Goal: Book appointment/travel/reservation

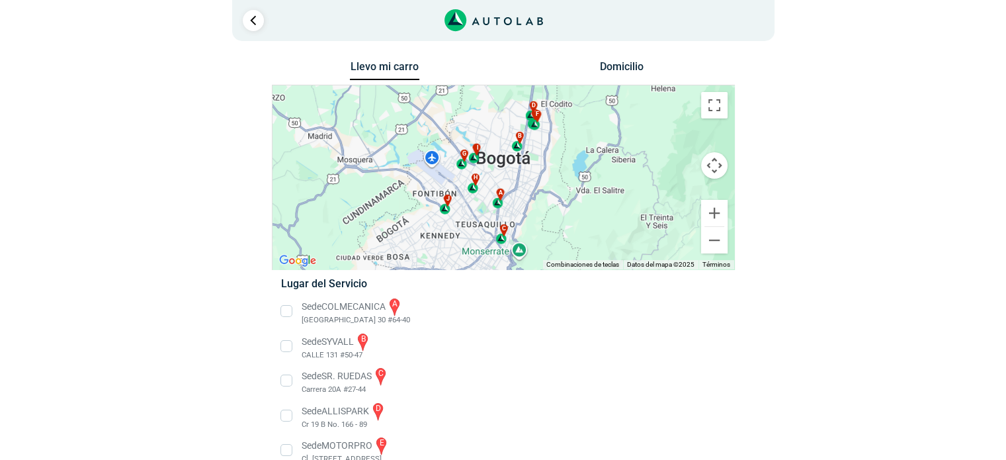
click at [626, 72] on button "Domicilio" at bounding box center [621, 69] width 69 height 19
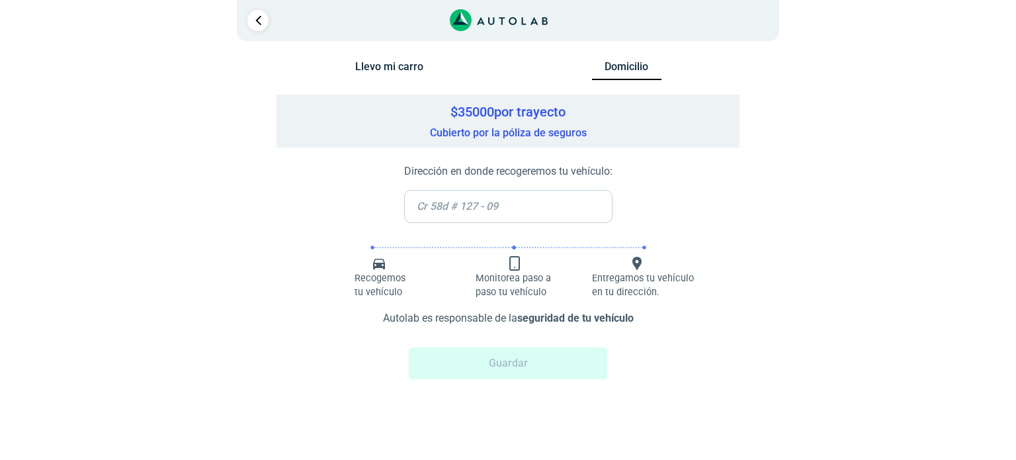
click at [397, 64] on button "Llevo mi carro" at bounding box center [389, 69] width 69 height 19
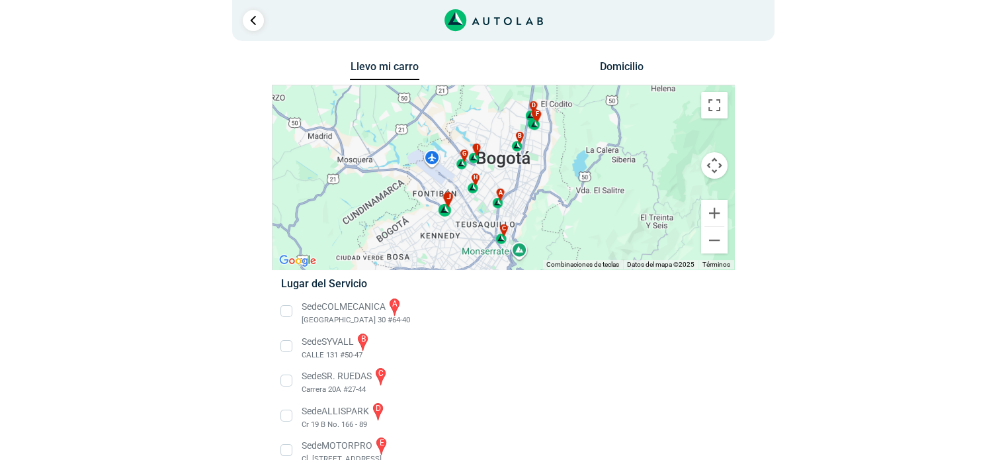
click at [447, 211] on div "j" at bounding box center [445, 204] width 15 height 25
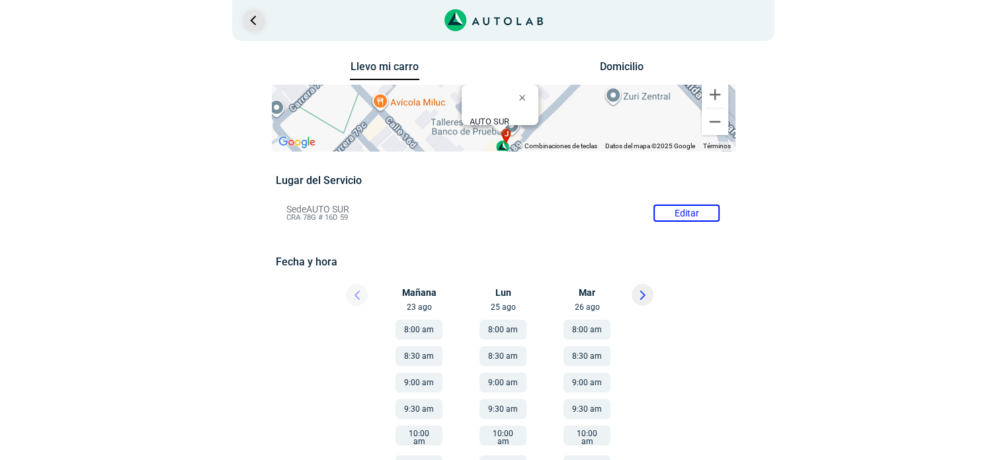
click at [255, 25] on link "Ir al paso anterior" at bounding box center [253, 20] width 21 height 21
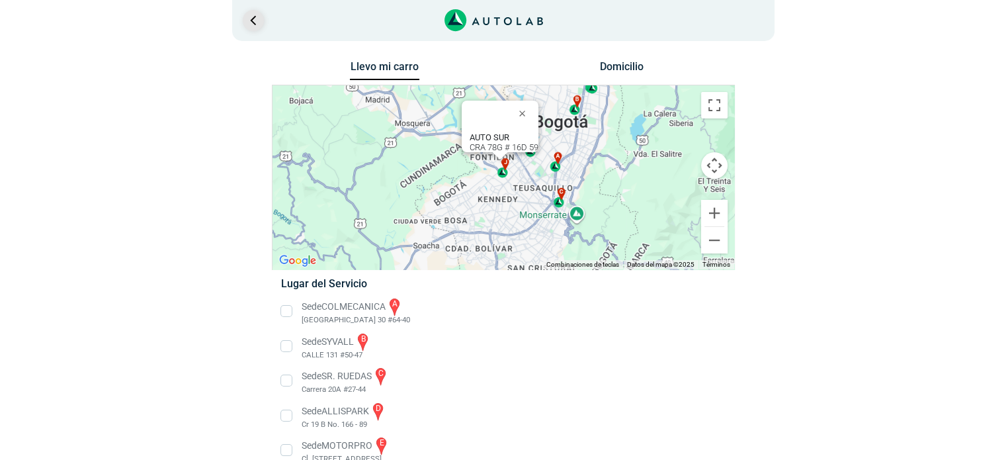
click at [255, 25] on link "Ir al paso anterior" at bounding box center [253, 20] width 21 height 21
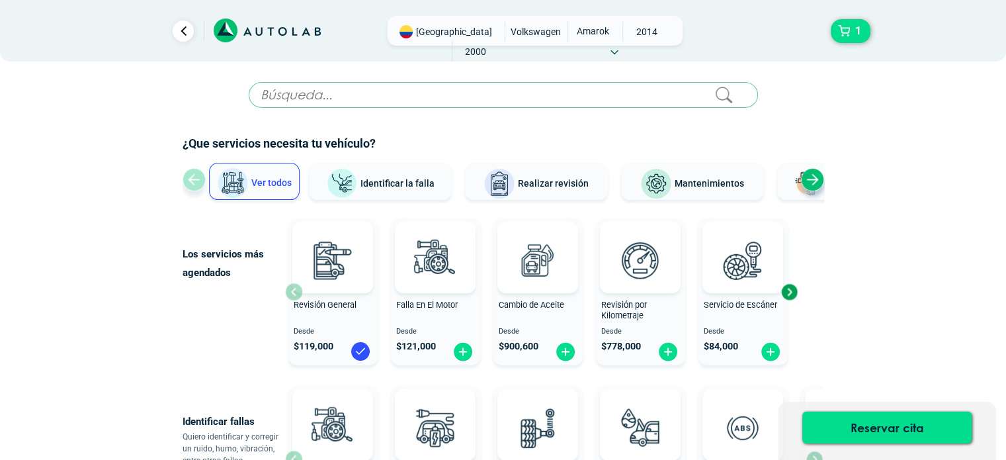
scroll to position [66, 0]
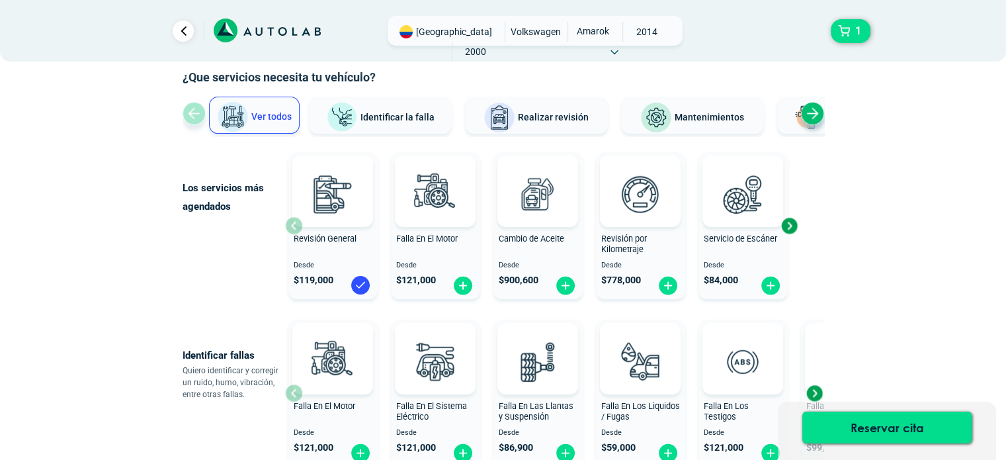
click at [397, 116] on span "Identificar la falla" at bounding box center [398, 116] width 74 height 11
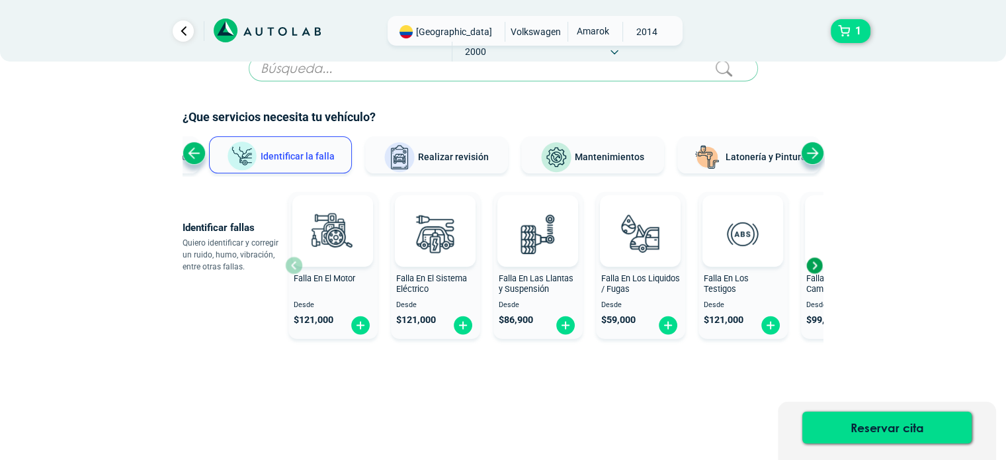
scroll to position [26, 0]
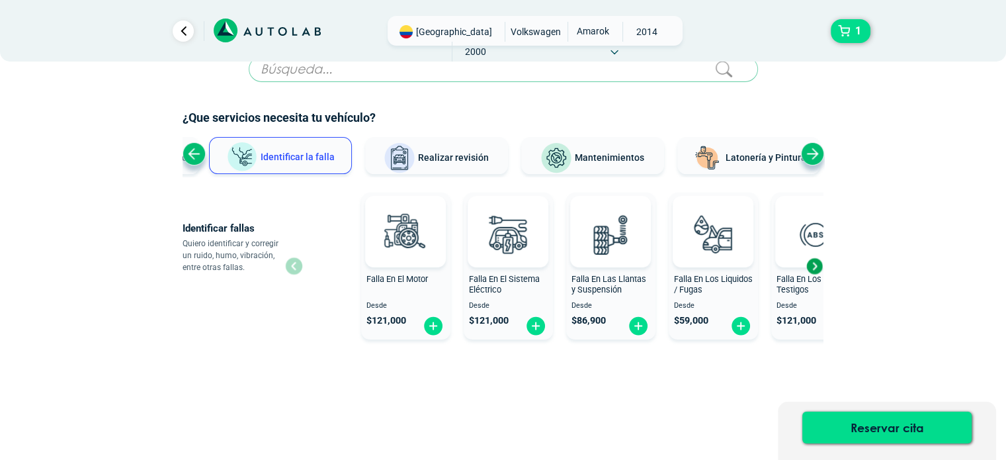
drag, startPoint x: 814, startPoint y: 267, endPoint x: 983, endPoint y: 275, distance: 168.9
click at [983, 275] on div "× ¡Reserva tranquilo! Sin datos de tarjeta ni pagos Aquí puedes ver tus servici…" at bounding box center [503, 217] width 1006 height 486
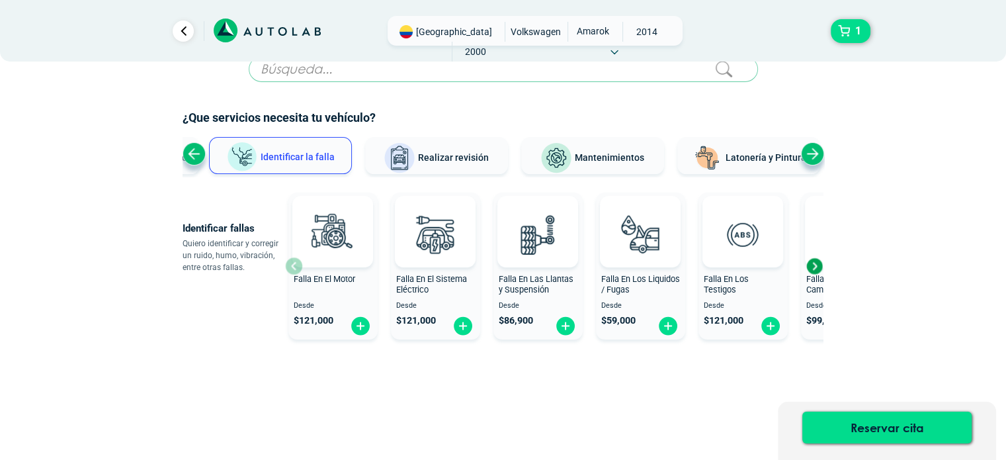
click at [296, 148] on button "Identificar la falla" at bounding box center [280, 155] width 143 height 37
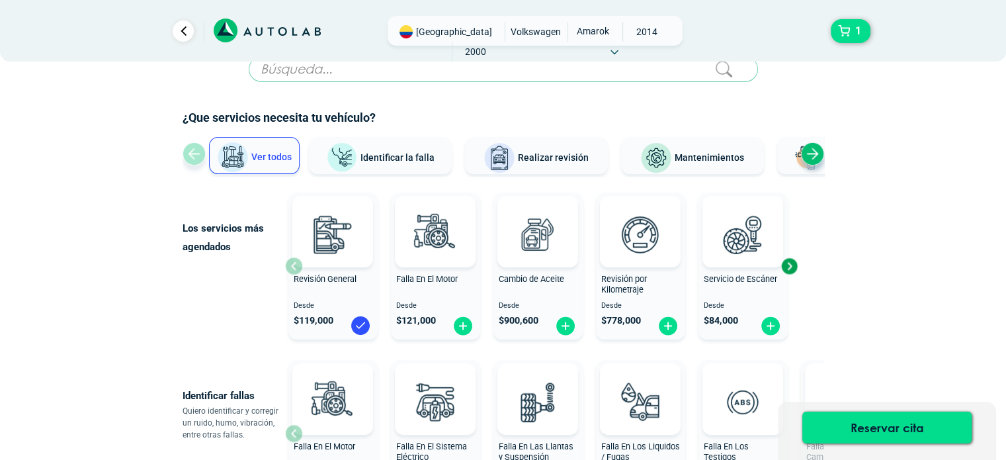
click at [254, 155] on span "Ver todos" at bounding box center [271, 156] width 40 height 11
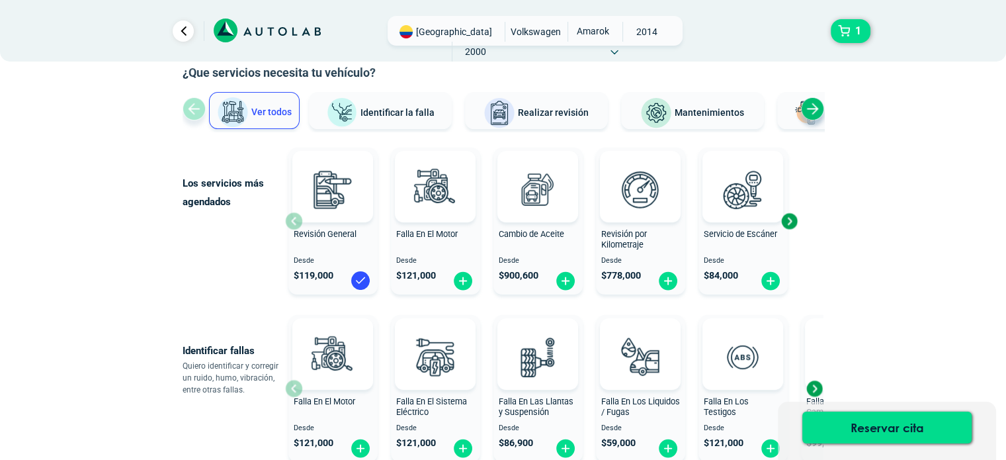
scroll to position [158, 0]
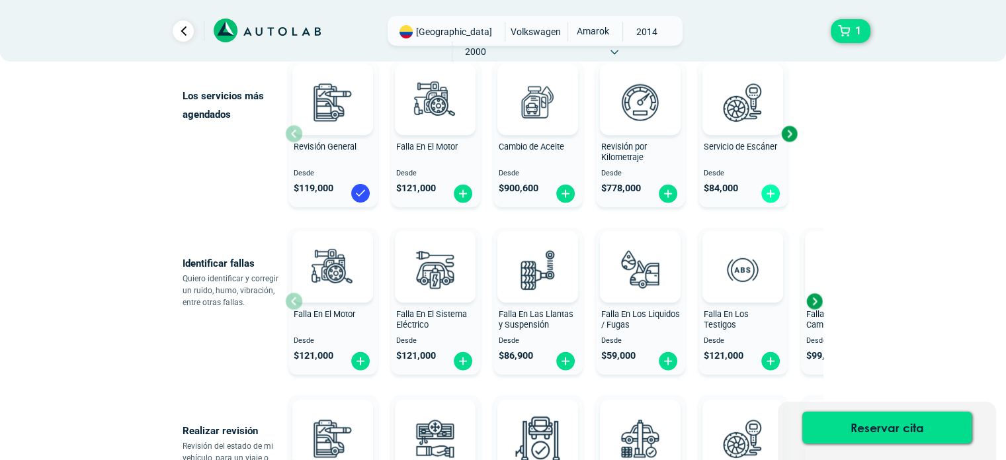
click at [769, 197] on img at bounding box center [770, 193] width 21 height 21
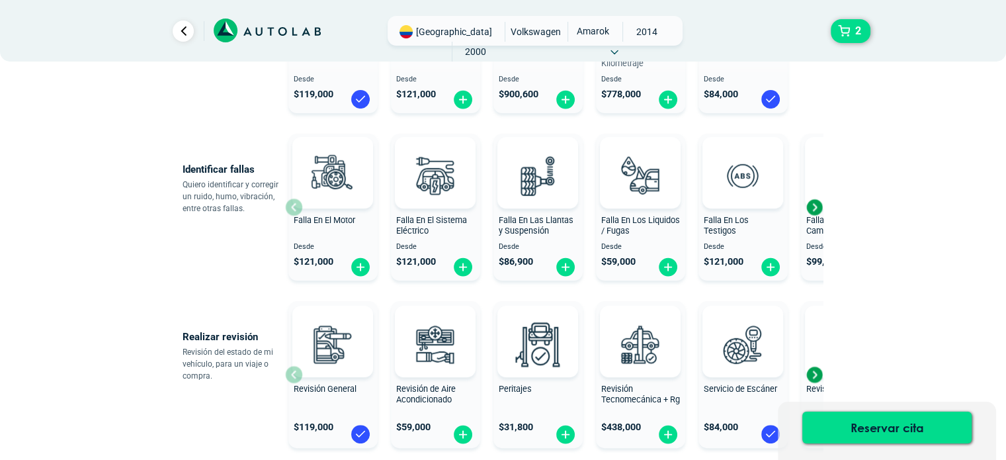
scroll to position [290, 0]
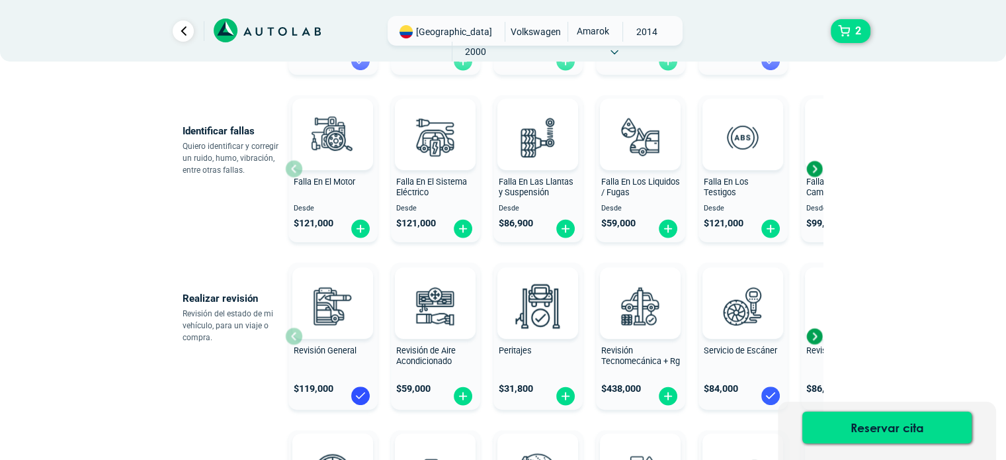
click at [765, 388] on img at bounding box center [770, 395] width 21 height 21
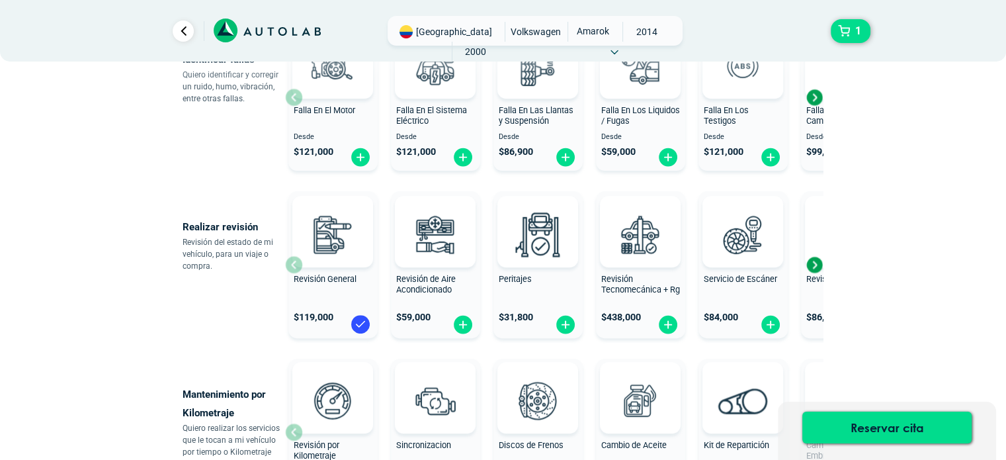
scroll to position [489, 0]
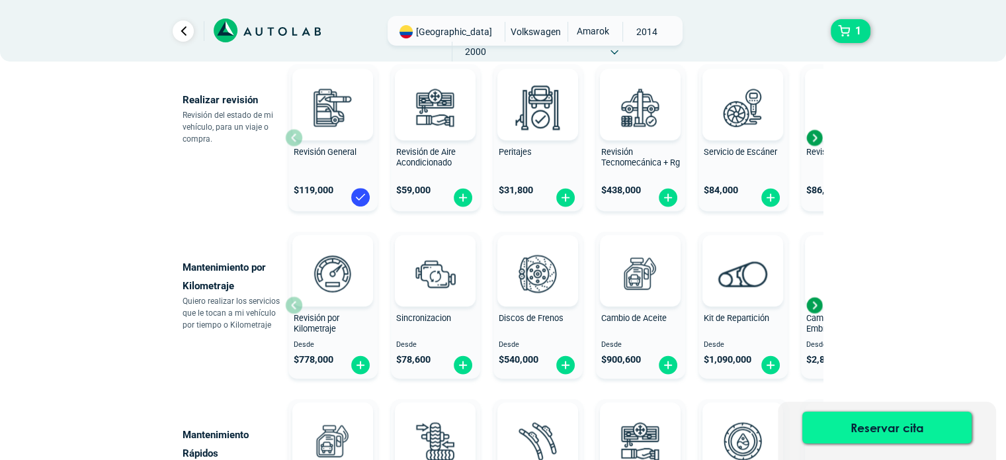
click at [924, 426] on button "Reservar cita" at bounding box center [886, 427] width 169 height 32
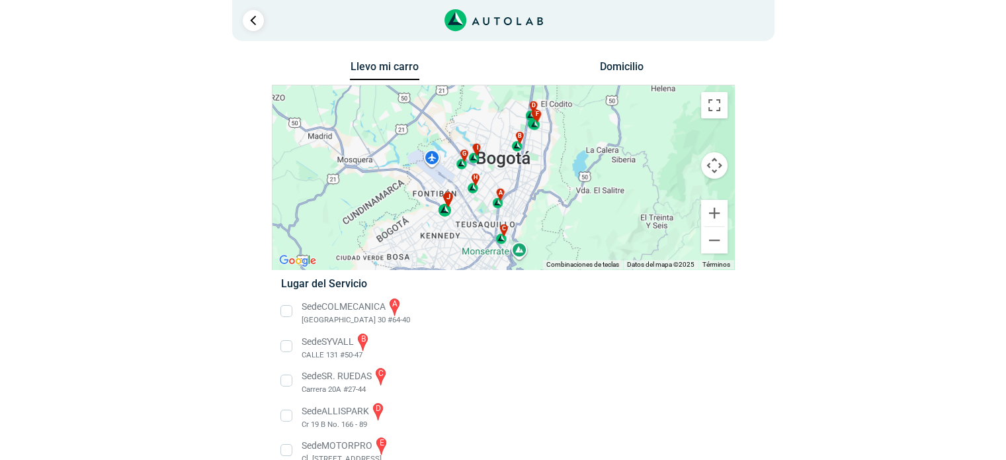
click at [445, 211] on div "j" at bounding box center [445, 204] width 15 height 25
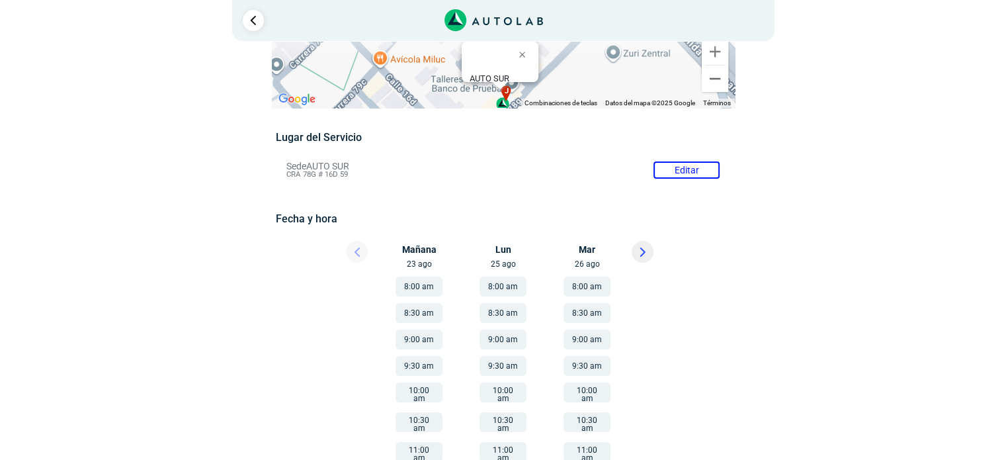
scroll to position [66, 0]
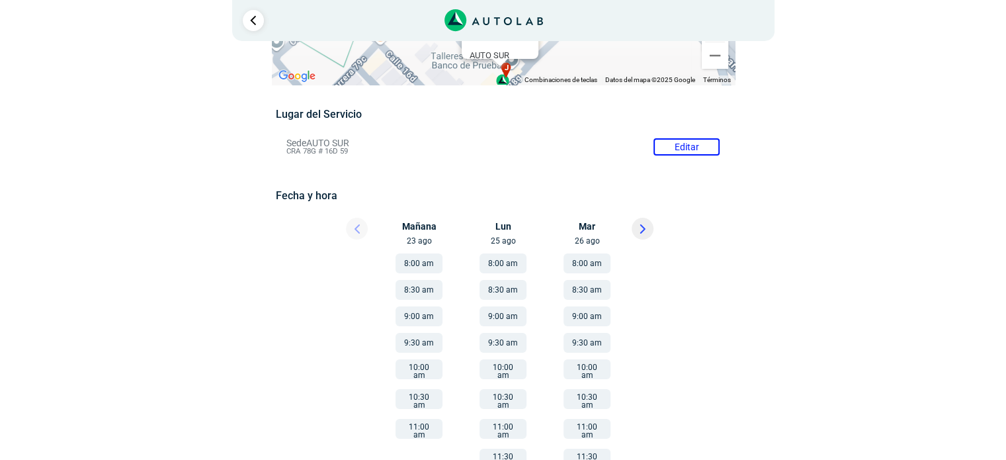
click at [415, 264] on button "8:00 am" at bounding box center [419, 263] width 47 height 20
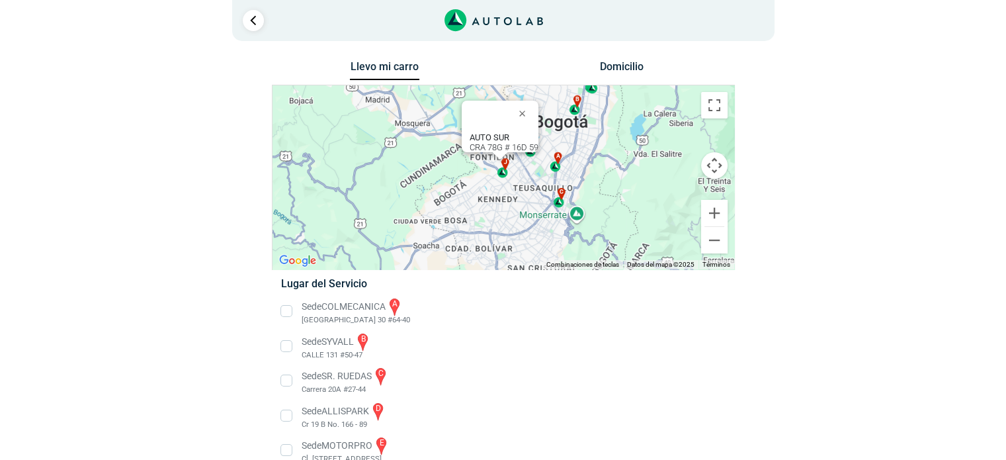
click at [537, 190] on div "a b c d e f g" at bounding box center [504, 177] width 462 height 184
click at [505, 170] on div "j" at bounding box center [503, 167] width 15 height 24
click at [503, 177] on div "j" at bounding box center [503, 167] width 15 height 24
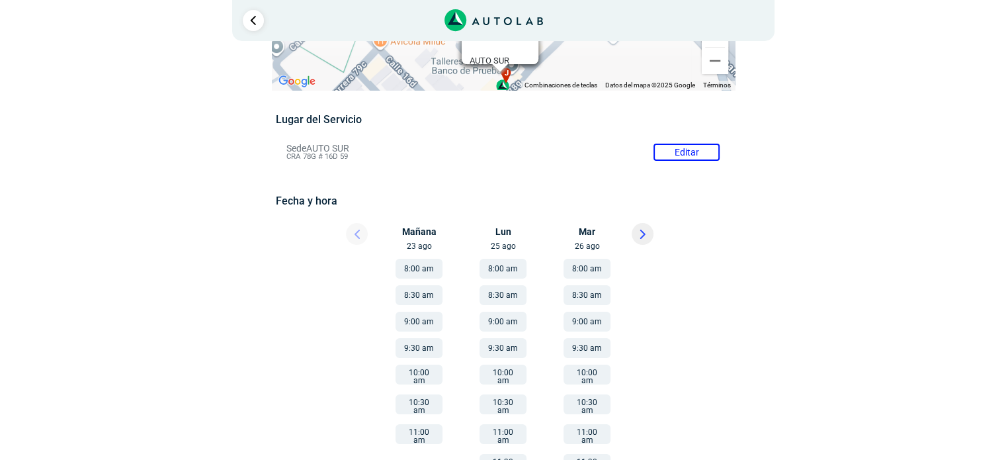
scroll to position [132, 0]
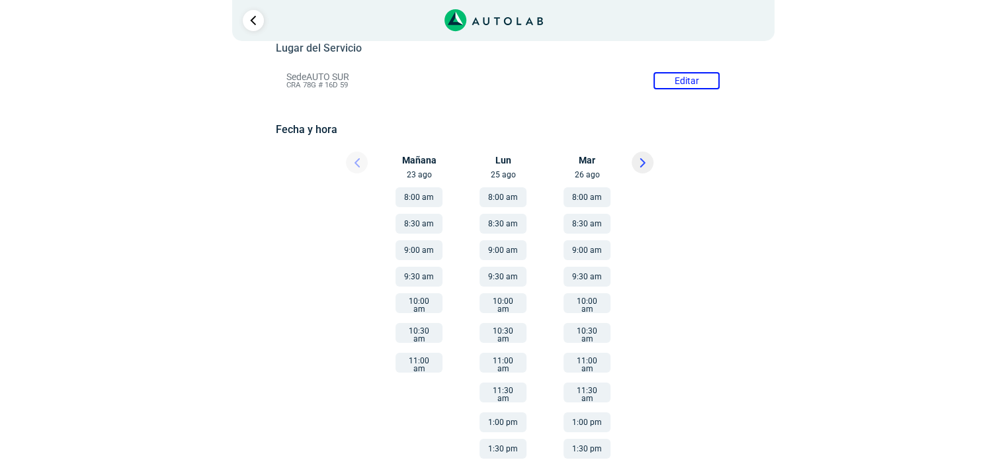
click at [404, 198] on button "8:00 am" at bounding box center [419, 197] width 47 height 20
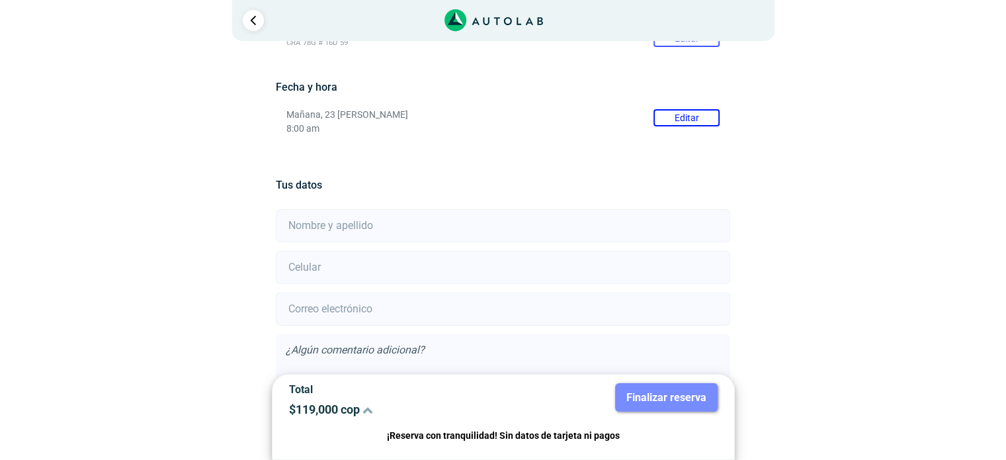
scroll to position [258, 0]
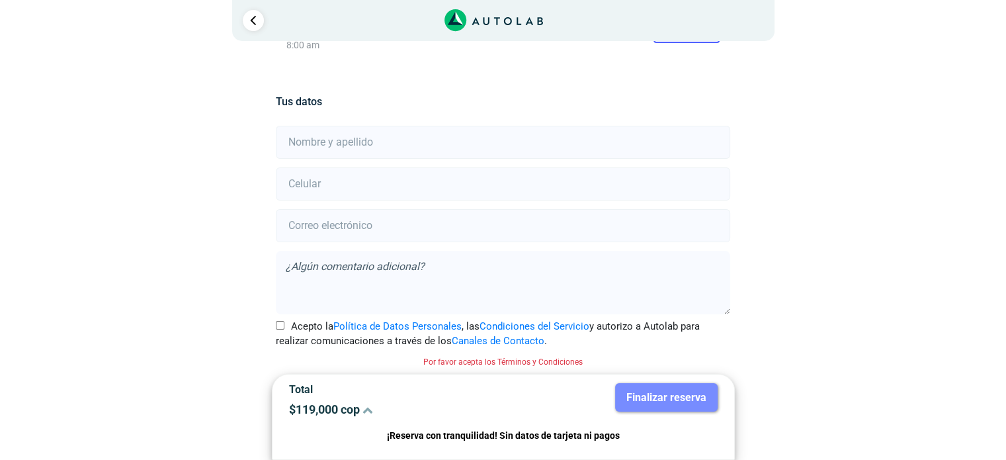
click at [353, 138] on input "text" at bounding box center [503, 142] width 454 height 33
type input "[PERSON_NAME]"
click at [333, 191] on input "number" at bounding box center [503, 183] width 454 height 33
type input "3204532732"
click at [323, 226] on input "email" at bounding box center [503, 225] width 454 height 33
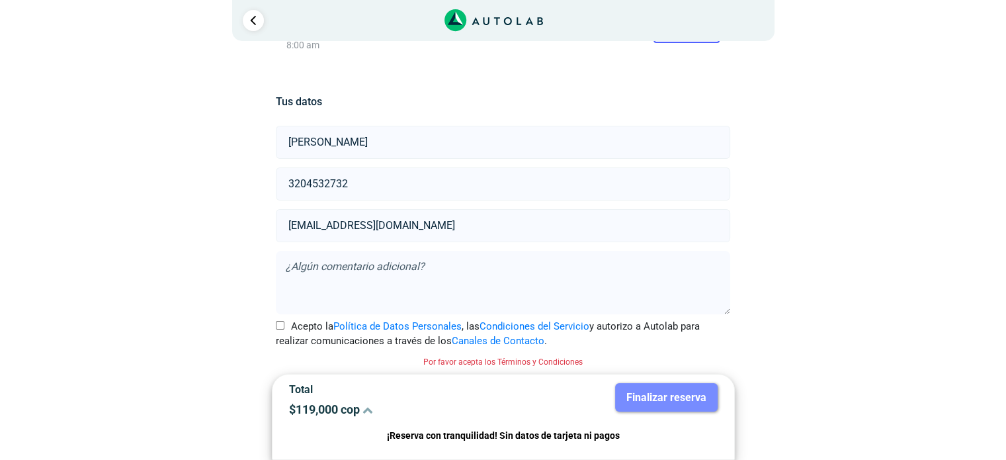
type input "[EMAIL_ADDRESS][DOMAIN_NAME]"
click at [278, 321] on input "Acepto la Política de Datos Personales , las Condiciones del Servicio y autoriz…" at bounding box center [280, 325] width 9 height 9
checkbox input "true"
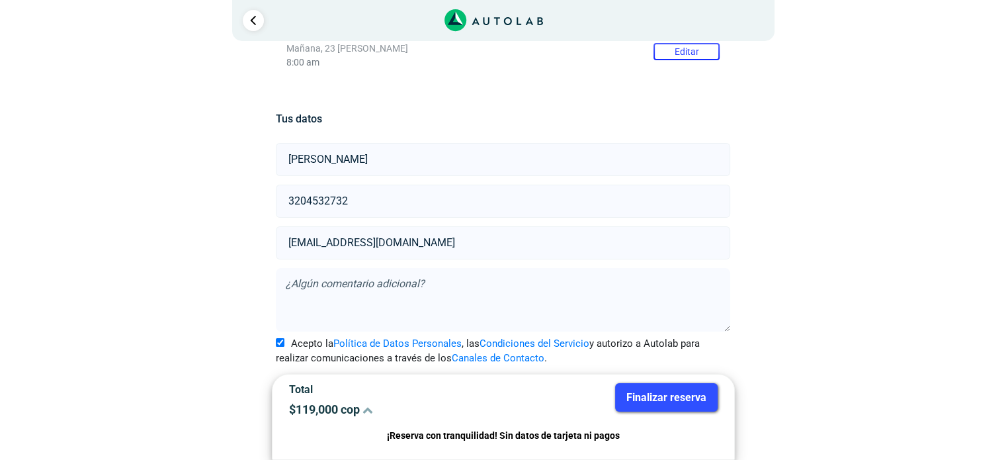
click at [664, 398] on button "Finalizar reserva" at bounding box center [666, 397] width 103 height 28
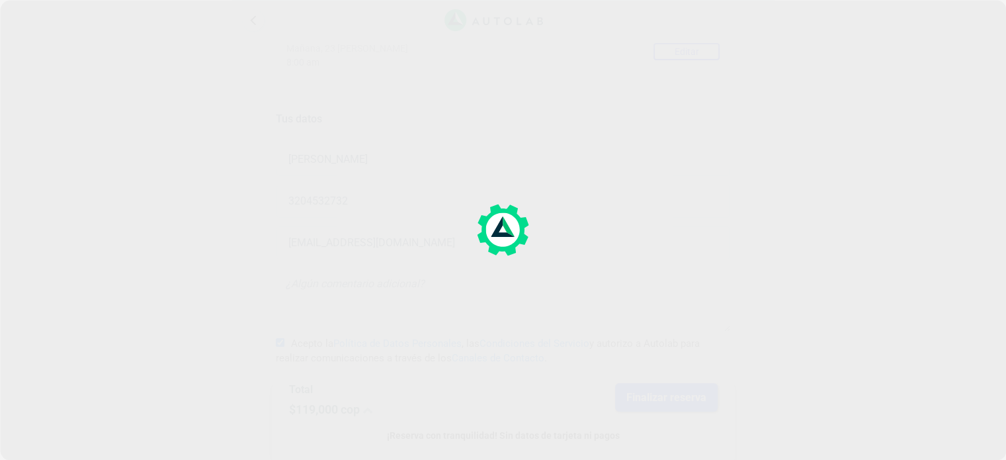
scroll to position [0, 0]
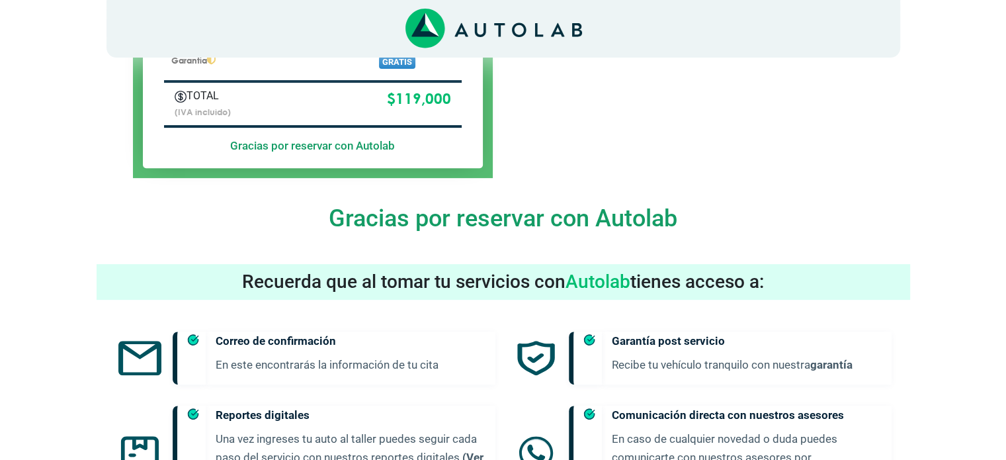
scroll to position [746, 0]
